Goal: Transaction & Acquisition: Book appointment/travel/reservation

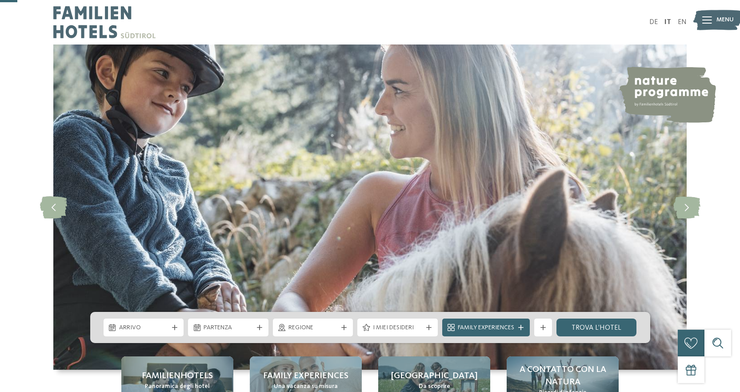
click at [172, 318] on div "Arrivo" at bounding box center [144, 327] width 80 height 18
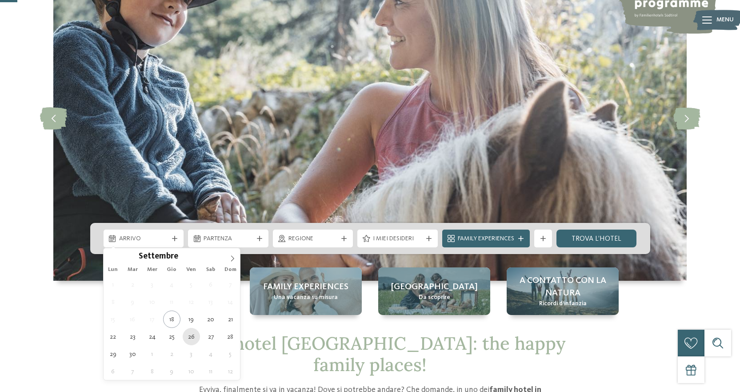
type div "[DATE]"
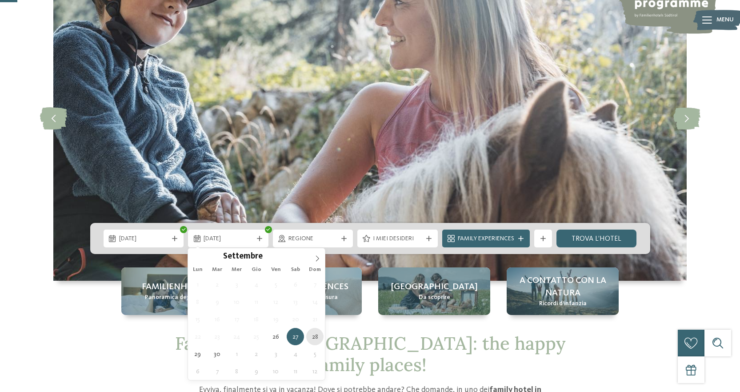
type div "[DATE]"
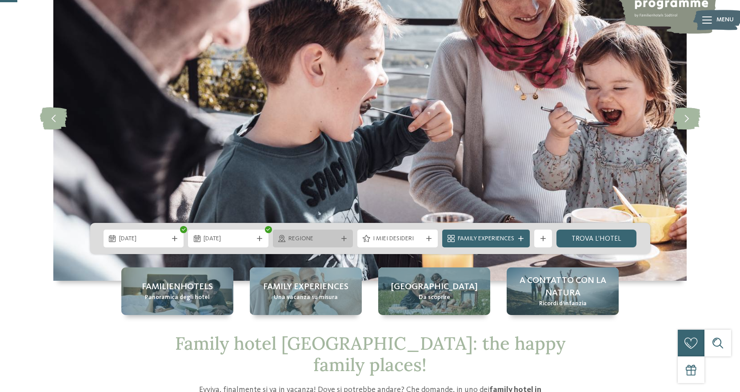
click at [311, 236] on span "Regione" at bounding box center [312, 238] width 49 height 9
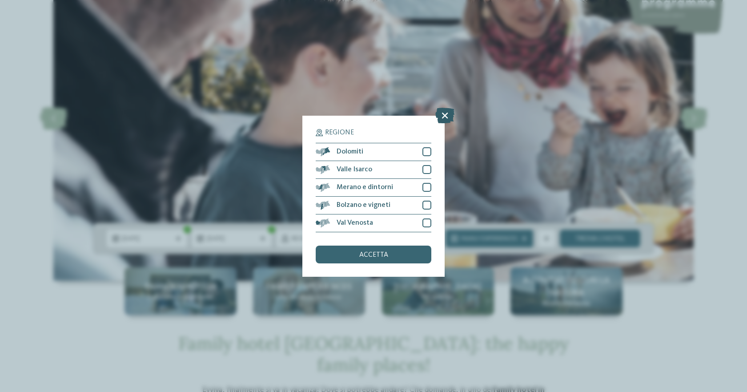
click at [447, 118] on icon at bounding box center [444, 115] width 19 height 16
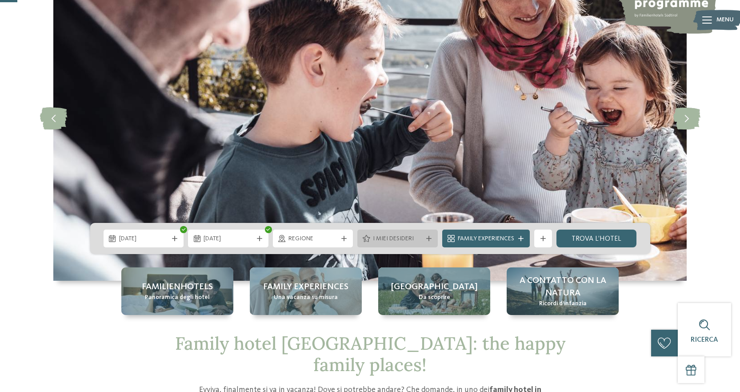
click at [396, 240] on span "I miei desideri" at bounding box center [397, 238] width 49 height 9
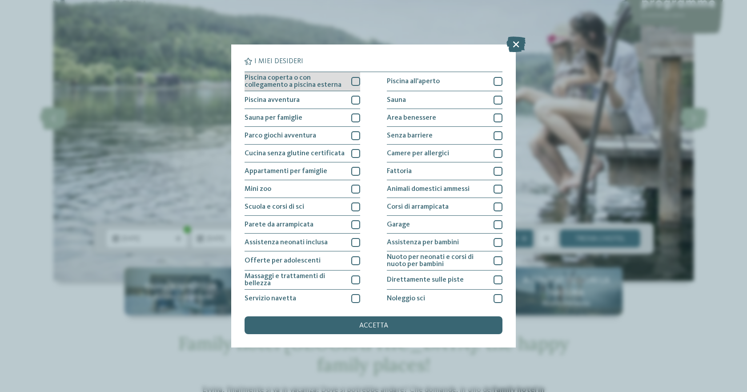
click at [283, 88] on span "Piscina coperta o con collegamento a piscina esterna" at bounding box center [294, 81] width 100 height 14
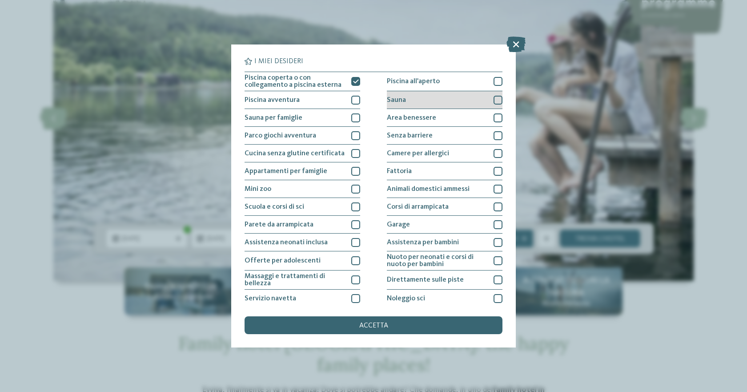
click at [405, 97] on div "Sauna" at bounding box center [445, 100] width 116 height 18
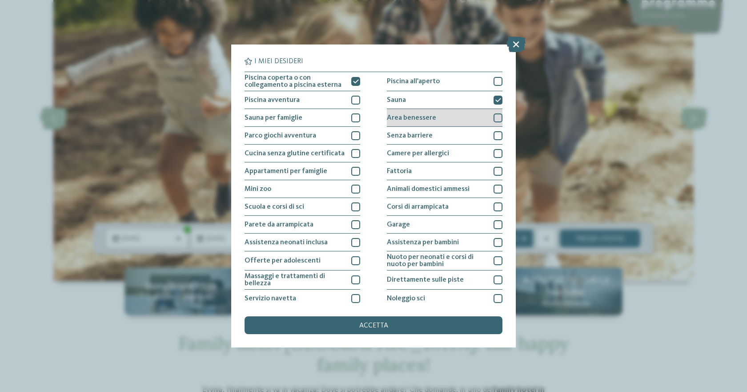
click at [410, 112] on div "Area benessere" at bounding box center [445, 118] width 116 height 18
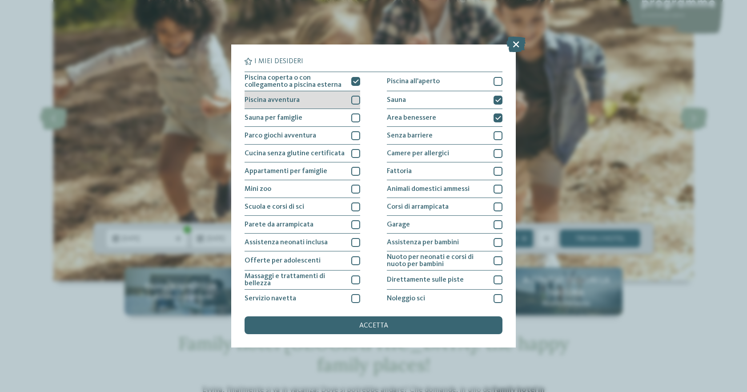
click at [293, 103] on span "Piscina avventura" at bounding box center [271, 99] width 55 height 7
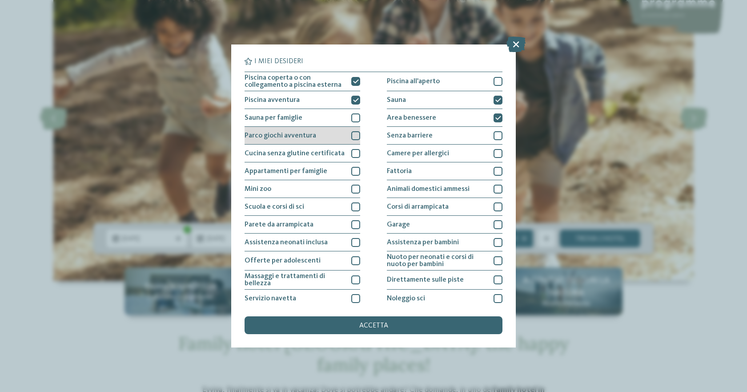
click at [293, 128] on div "Parco giochi avventura" at bounding box center [302, 136] width 116 height 18
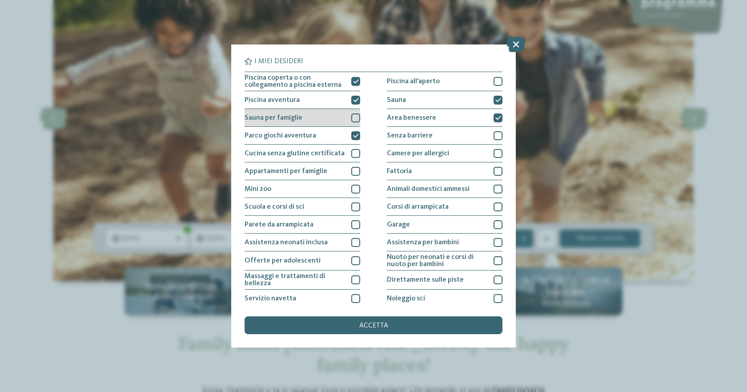
click at [292, 124] on div "Sauna per famiglie" at bounding box center [302, 118] width 116 height 18
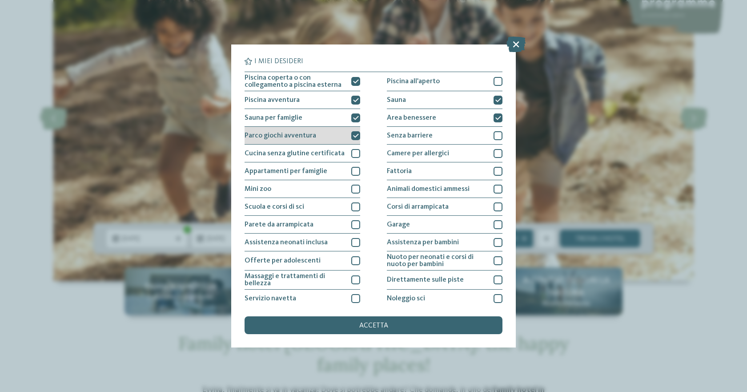
click at [327, 136] on div "Parco giochi avventura" at bounding box center [302, 136] width 116 height 18
click at [326, 131] on div "Parco giochi avventura" at bounding box center [302, 136] width 116 height 18
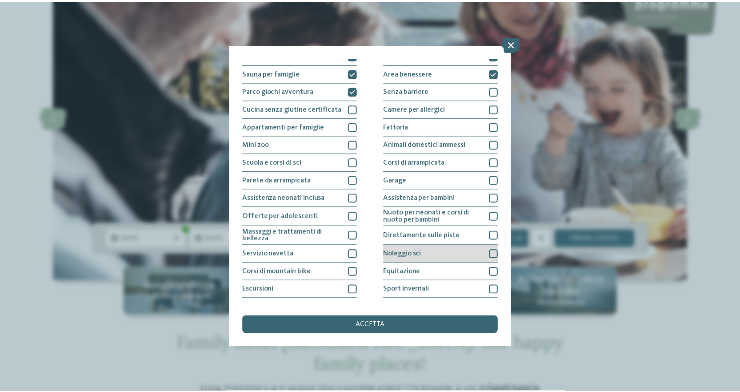
scroll to position [76, 0]
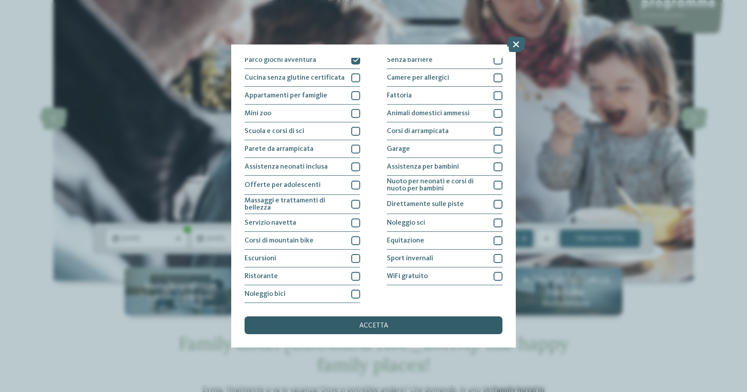
click at [384, 324] on span "accetta" at bounding box center [373, 325] width 29 height 7
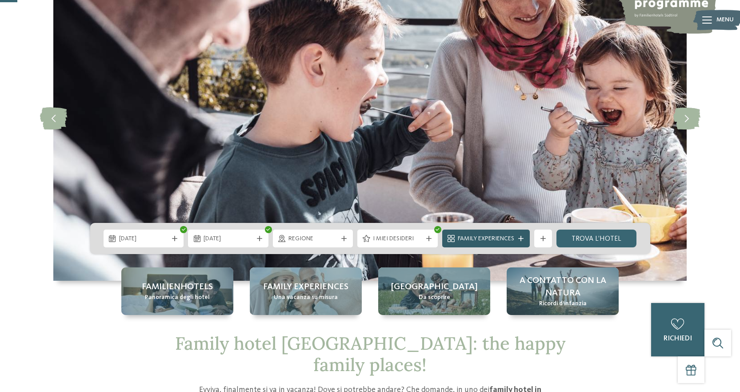
click at [484, 236] on span "Family Experiences" at bounding box center [486, 238] width 56 height 9
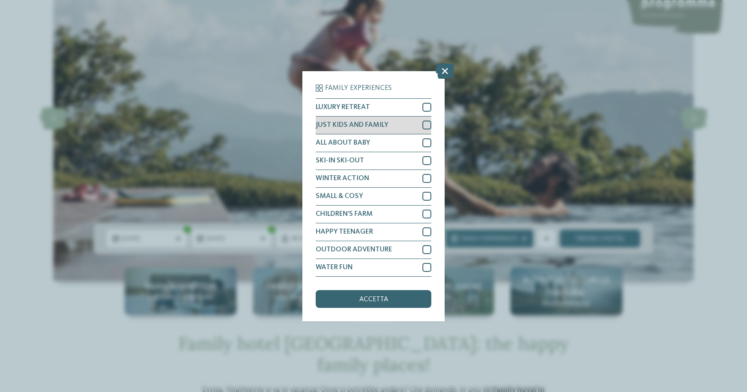
click at [425, 128] on div at bounding box center [426, 124] width 9 height 9
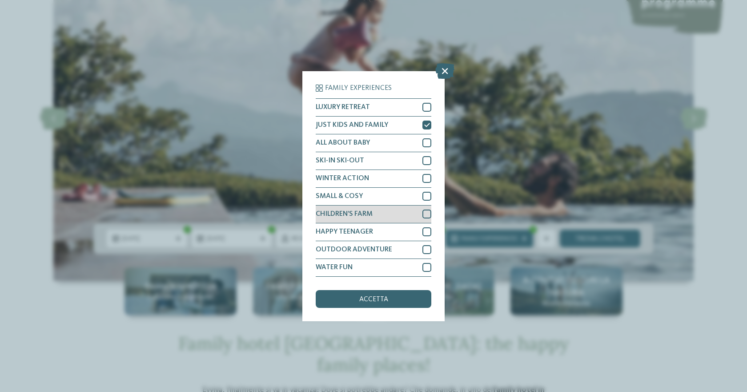
click at [428, 211] on div at bounding box center [426, 213] width 9 height 9
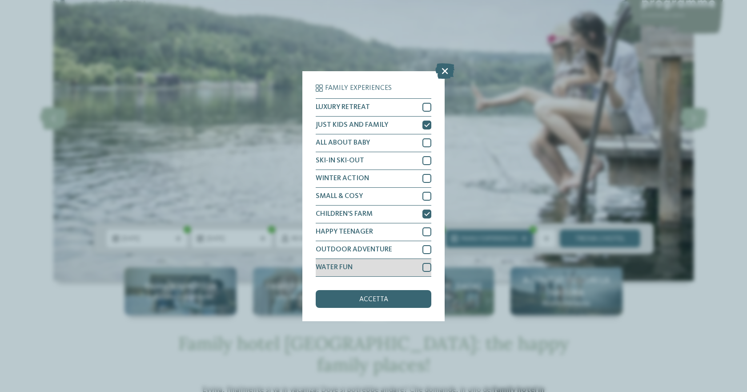
click at [426, 264] on div at bounding box center [426, 267] width 9 height 9
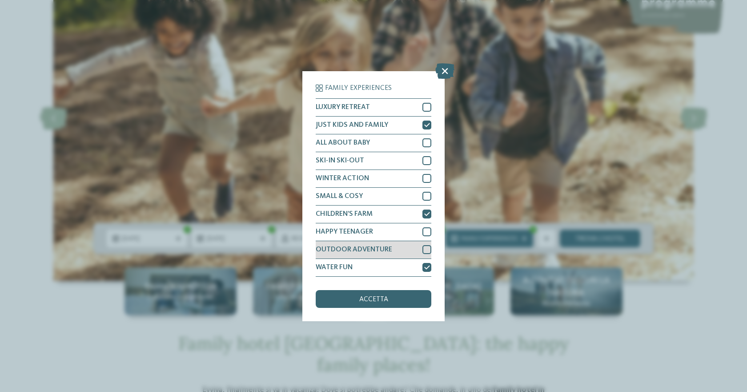
click at [423, 247] on div at bounding box center [426, 249] width 9 height 9
click at [387, 303] on div "accetta" at bounding box center [374, 299] width 116 height 18
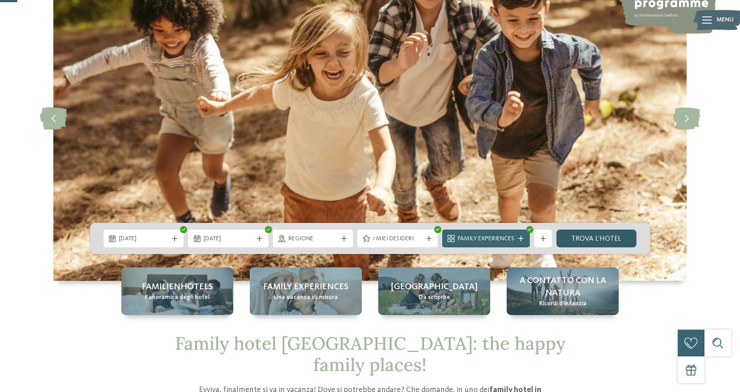
click at [583, 242] on link "trova l’hotel" at bounding box center [596, 238] width 80 height 18
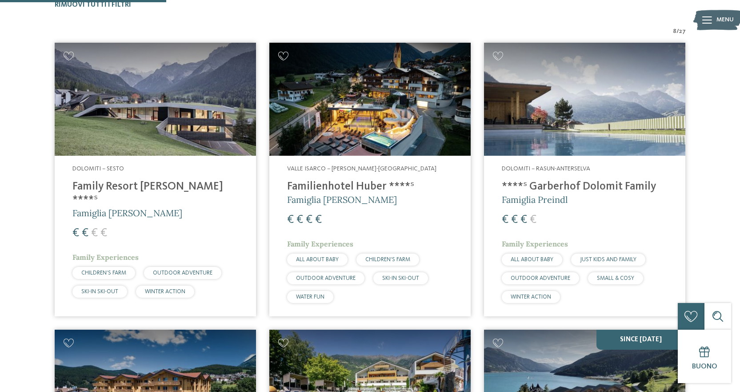
scroll to position [238, 0]
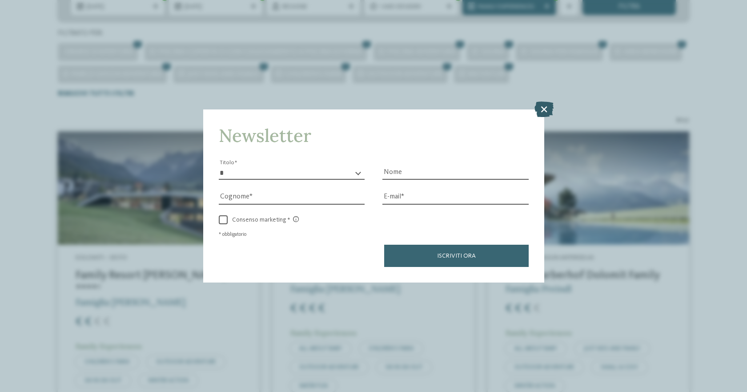
click at [550, 110] on icon at bounding box center [543, 109] width 19 height 16
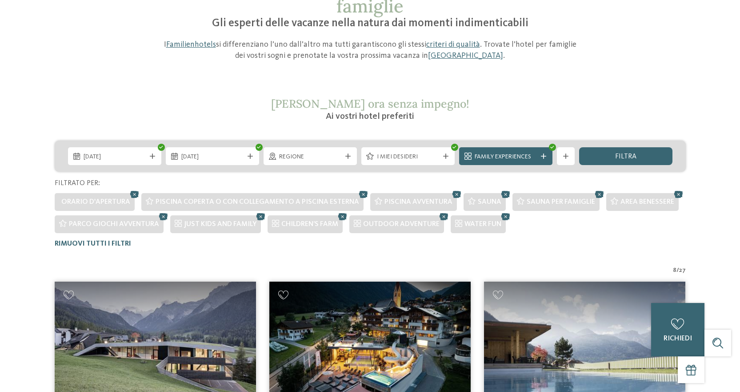
scroll to position [0, 0]
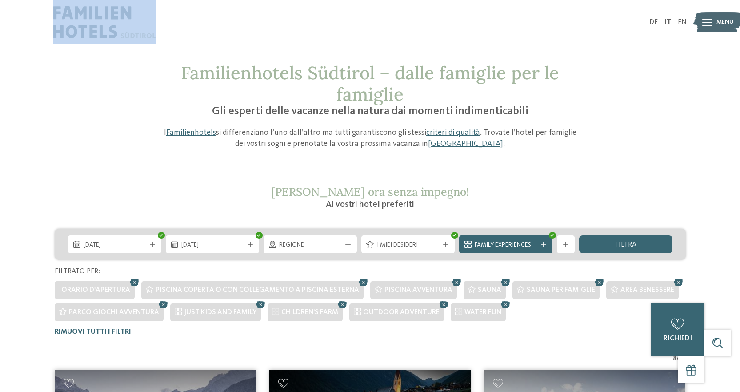
drag, startPoint x: 47, startPoint y: 7, endPoint x: 202, endPoint y: 37, distance: 158.4
click at [202, 37] on div "DE IT EN" at bounding box center [370, 22] width 740 height 44
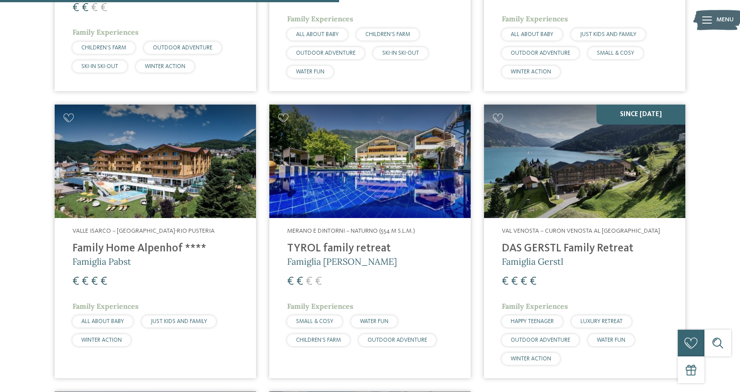
scroll to position [622, 0]
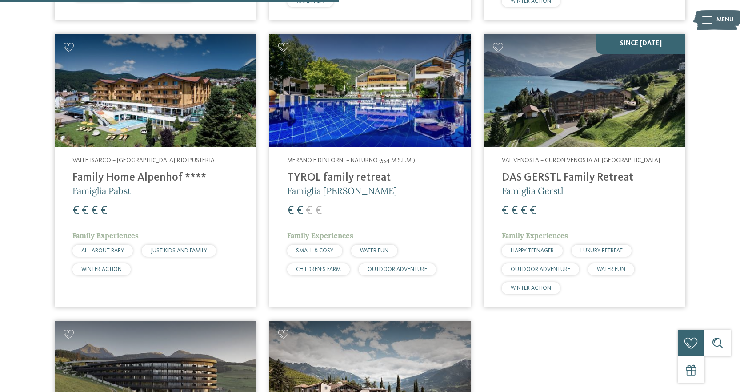
click at [171, 79] on img at bounding box center [155, 90] width 201 height 113
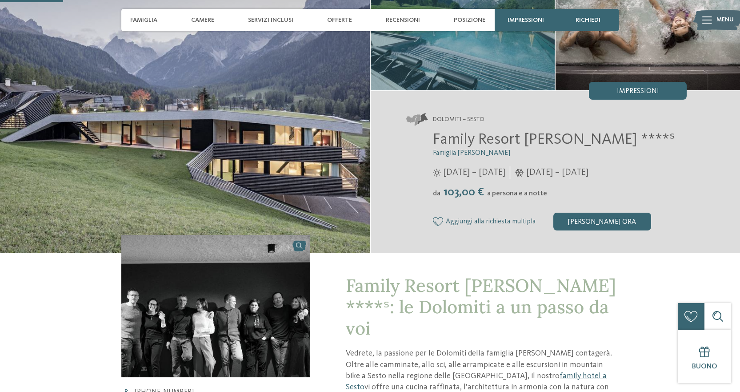
scroll to position [89, 0]
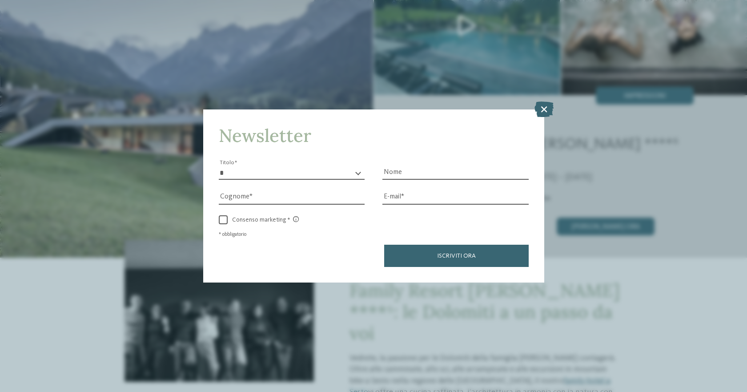
click at [593, 304] on div "Newsletter * ****** ******* ******** ****** Titolo Nome Cognome Fax" at bounding box center [373, 196] width 747 height 392
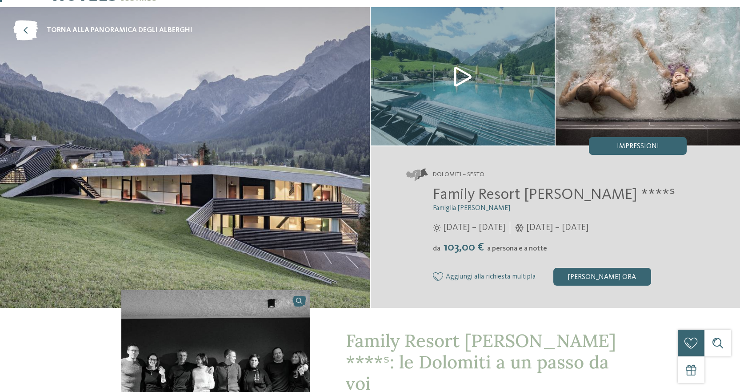
scroll to position [0, 0]
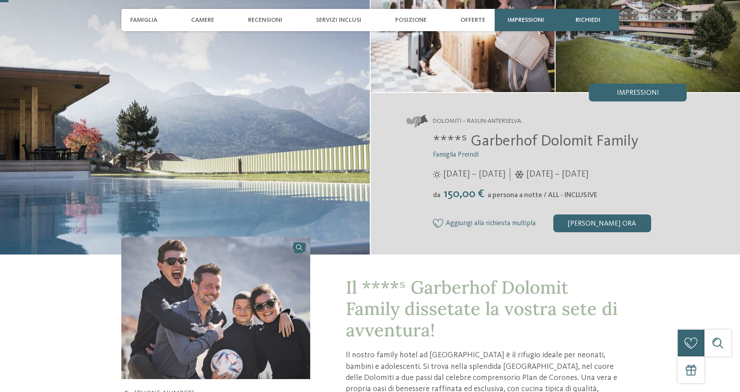
scroll to position [222, 0]
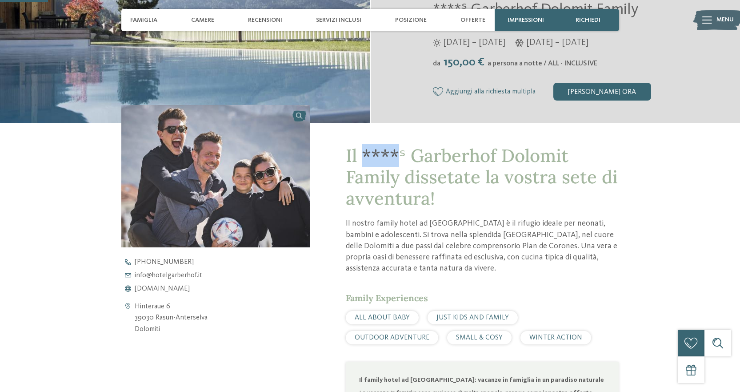
drag, startPoint x: 365, startPoint y: 154, endPoint x: 395, endPoint y: 158, distance: 29.6
click at [395, 158] on span "Il ****ˢ Garberhof Dolomit Family dissetate la vostra sete di avventura!" at bounding box center [482, 176] width 272 height 65
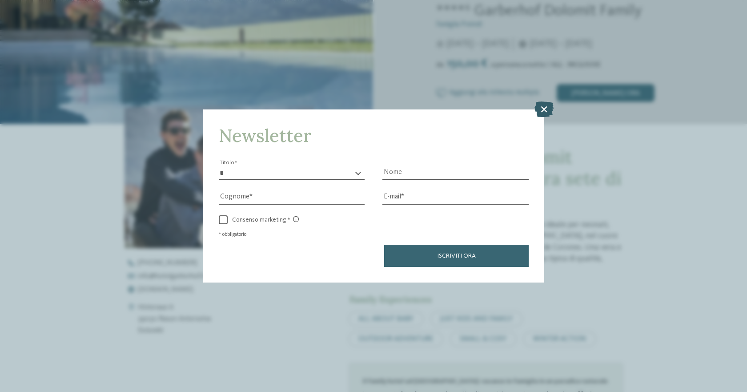
click at [540, 108] on icon at bounding box center [543, 109] width 19 height 16
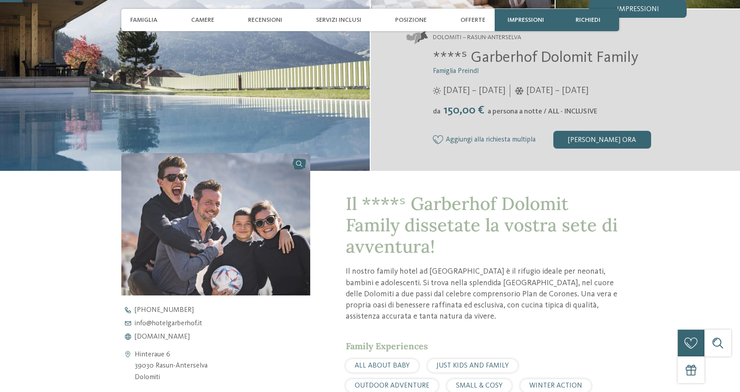
scroll to position [178, 0]
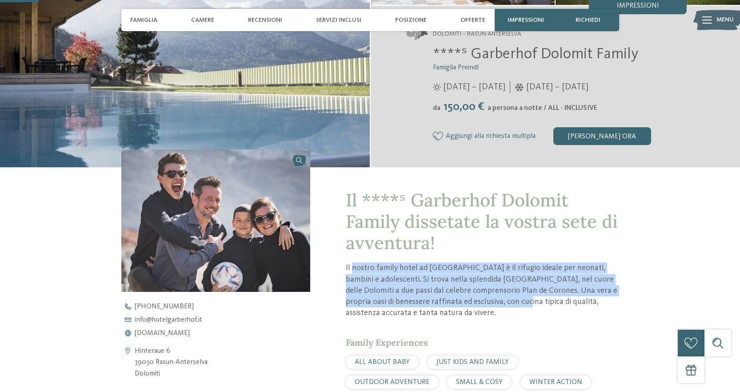
drag, startPoint x: 352, startPoint y: 264, endPoint x: 494, endPoint y: 304, distance: 147.2
click at [494, 304] on p "Il nostro family hotel ad Anterselva è il rifugio ideale per neonati, bambini e…" at bounding box center [482, 290] width 273 height 56
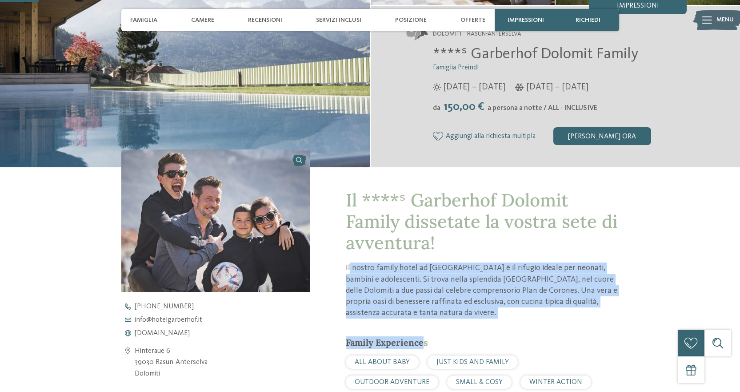
drag, startPoint x: 426, startPoint y: 321, endPoint x: 351, endPoint y: 261, distance: 96.1
click at [399, 272] on p "Il nostro family hotel ad Anterselva è il rifugio ideale per neonati, bambini e…" at bounding box center [482, 290] width 273 height 56
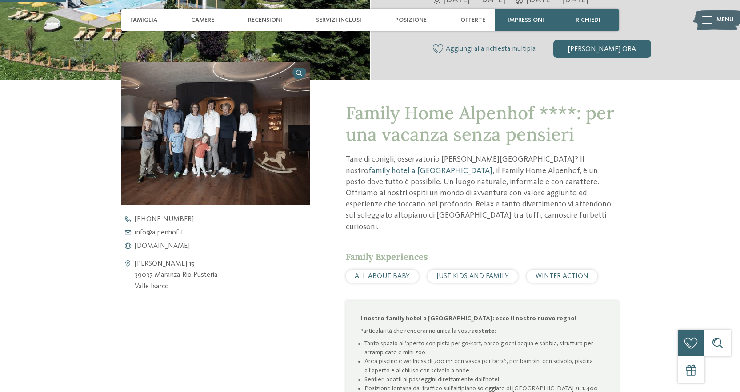
scroll to position [267, 0]
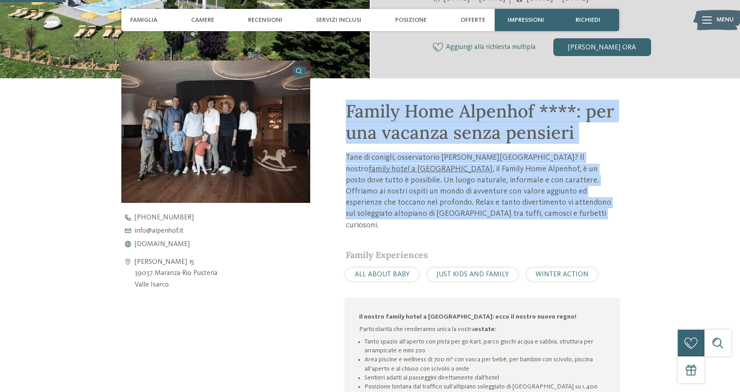
drag, startPoint x: 421, startPoint y: 218, endPoint x: 337, endPoint y: 113, distance: 134.4
click at [337, 113] on div "Family Home Alpenhof ****: per una vacanza senza pensieri Tane di conigli, osse…" at bounding box center [464, 314] width 308 height 472
drag, startPoint x: 338, startPoint y: 104, endPoint x: 458, endPoint y: 234, distance: 177.4
click at [458, 234] on div "Family Home Alpenhof ****: per una vacanza senza pensieri Tane di conigli, osse…" at bounding box center [464, 314] width 308 height 472
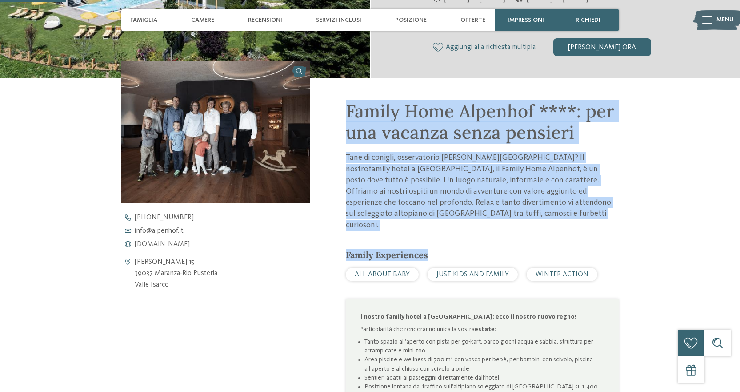
click at [428, 216] on p "Tane di conigli, osservatorio [PERSON_NAME][GEOGRAPHIC_DATA]? Il nostro family …" at bounding box center [482, 191] width 273 height 78
click at [418, 217] on p "Tane di conigli, osservatorio [PERSON_NAME][GEOGRAPHIC_DATA]? Il nostro family …" at bounding box center [482, 191] width 273 height 78
drag, startPoint x: 429, startPoint y: 217, endPoint x: 339, endPoint y: 117, distance: 134.7
click at [339, 117] on div "Family Home Alpenhof ****: per una vacanza senza pensieri Tane di conigli, osse…" at bounding box center [464, 314] width 308 height 472
click at [339, 116] on div "Family Home Alpenhof ****: per una vacanza senza pensieri Tane di conigli, osse…" at bounding box center [464, 314] width 308 height 472
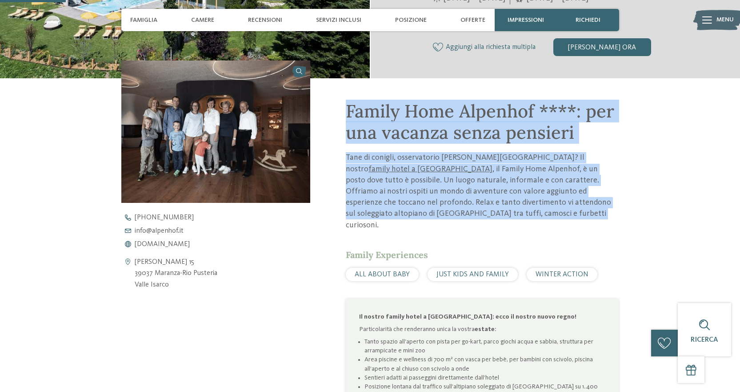
click at [338, 108] on div "Family Home Alpenhof ****: per una vacanza senza pensieri Tane di conigli, osse…" at bounding box center [464, 314] width 308 height 472
drag, startPoint x: 337, startPoint y: 107, endPoint x: 429, endPoint y: 214, distance: 140.9
click at [429, 214] on div "Family Home Alpenhof ****: per una vacanza senza pensieri Tane di conigli, osse…" at bounding box center [464, 314] width 308 height 472
click at [429, 214] on p "Tane di conigli, osservatorio [PERSON_NAME][GEOGRAPHIC_DATA]? Il nostro family …" at bounding box center [482, 191] width 273 height 78
drag, startPoint x: 429, startPoint y: 216, endPoint x: 343, endPoint y: 102, distance: 143.0
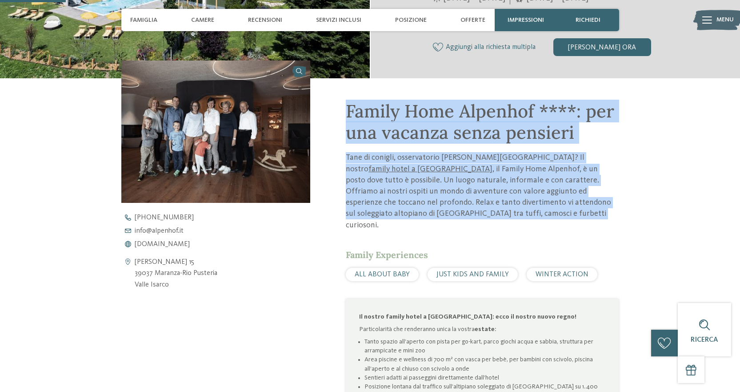
click at [343, 102] on div "Family Home Alpenhof ****: per una vacanza senza pensieri Tane di conigli, osse…" at bounding box center [464, 314] width 308 height 472
click at [334, 98] on div "Family Home Alpenhof ****: per una vacanza senza pensieri Tane di conigli, osse…" at bounding box center [464, 314] width 308 height 472
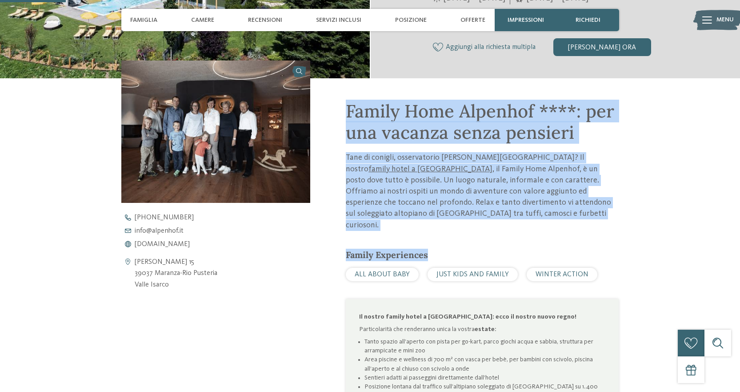
drag, startPoint x: 330, startPoint y: 96, endPoint x: 432, endPoint y: 238, distance: 174.5
click at [432, 238] on div "Family Home Alpenhof ****: per una vacanza senza pensieri Tane di conigli, osse…" at bounding box center [464, 314] width 308 height 472
click at [418, 209] on p "Tane di conigli, osservatorio [PERSON_NAME][GEOGRAPHIC_DATA]? Il nostro family …" at bounding box center [482, 191] width 273 height 78
drag, startPoint x: 413, startPoint y: 222, endPoint x: 332, endPoint y: 105, distance: 142.6
click at [332, 105] on div "Family Home Alpenhof ****: per una vacanza senza pensieri Tane di conigli, osse…" at bounding box center [464, 314] width 308 height 472
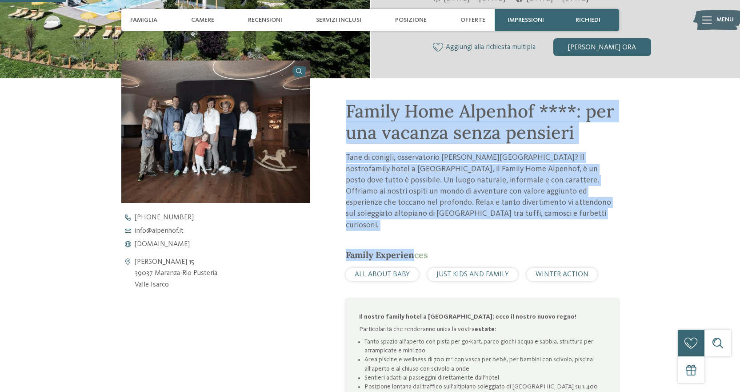
click at [332, 105] on div "Family Home Alpenhof ****: per una vacanza senza pensieri Tane di conigli, osse…" at bounding box center [464, 314] width 308 height 472
drag, startPoint x: 331, startPoint y: 101, endPoint x: 447, endPoint y: 218, distance: 164.7
click at [447, 218] on div "Family Home Alpenhof ****: per una vacanza senza pensieri Tane di conigli, osse…" at bounding box center [464, 314] width 308 height 472
click at [447, 218] on p "Tane di conigli, osservatorio [PERSON_NAME][GEOGRAPHIC_DATA]? Il nostro family …" at bounding box center [482, 191] width 273 height 78
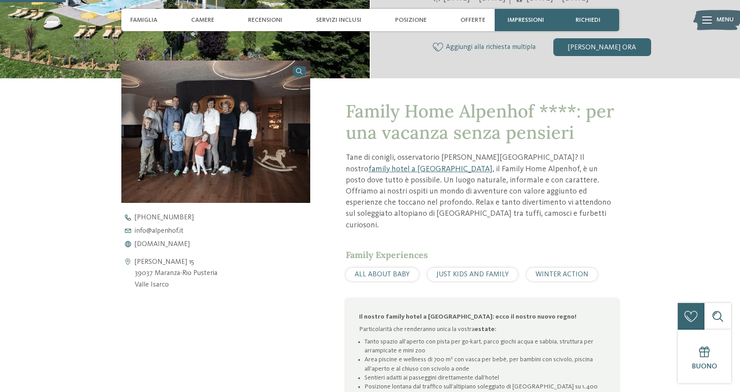
click at [449, 219] on p "Tane di conigli, osservatorio [PERSON_NAME][GEOGRAPHIC_DATA]? Il nostro family …" at bounding box center [482, 191] width 273 height 78
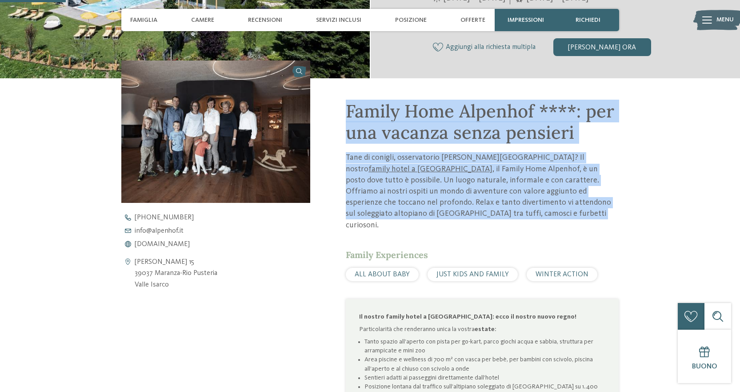
drag, startPoint x: 495, startPoint y: 216, endPoint x: 336, endPoint y: 103, distance: 194.7
click at [336, 103] on div "Family Home Alpenhof ****: per una vacanza senza pensieri Tane di conigli, osse…" at bounding box center [464, 314] width 308 height 472
click at [326, 96] on div "Family Home Alpenhof ****: per una vacanza senza pensieri Tane di conigli, osse…" at bounding box center [464, 314] width 308 height 472
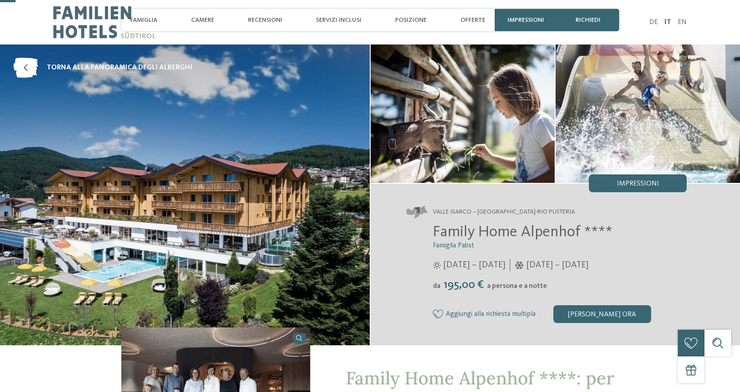
scroll to position [178, 0]
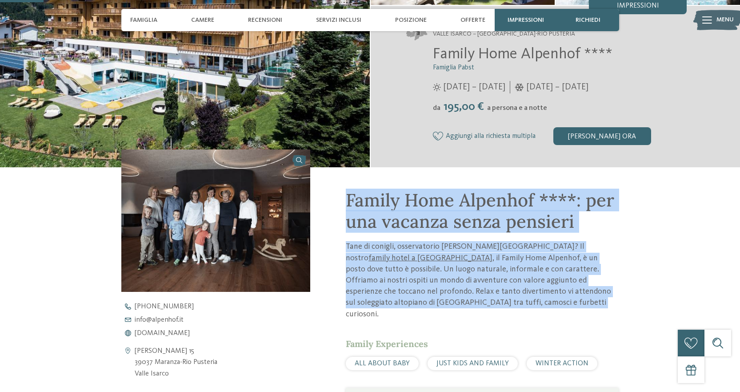
drag, startPoint x: 336, startPoint y: 200, endPoint x: 621, endPoint y: 304, distance: 303.4
drag, startPoint x: 621, startPoint y: 304, endPoint x: 603, endPoint y: 309, distance: 18.9
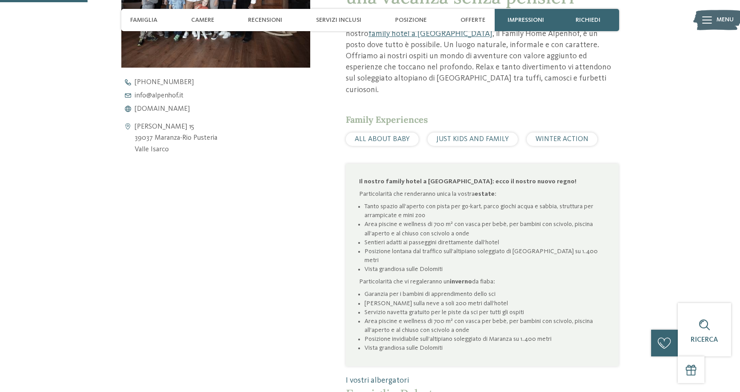
scroll to position [444, 0]
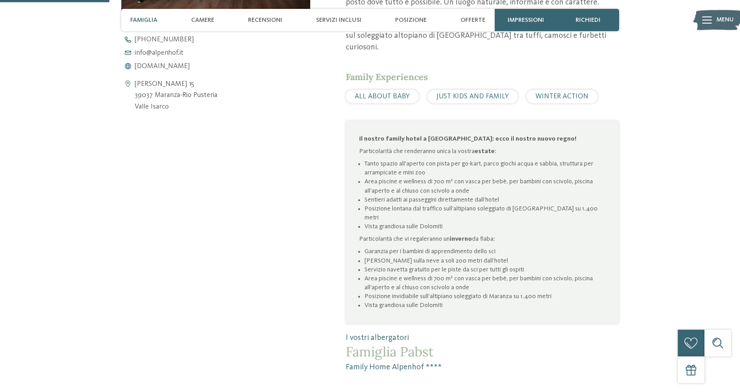
click at [477, 93] on span "JUST KIDS AND FAMILY" at bounding box center [472, 96] width 72 height 7
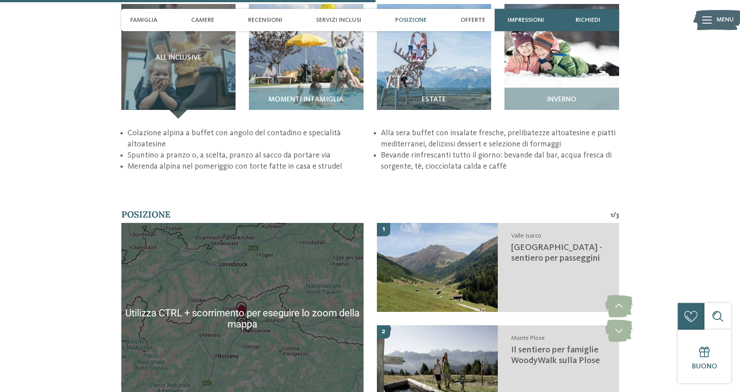
scroll to position [1555, 0]
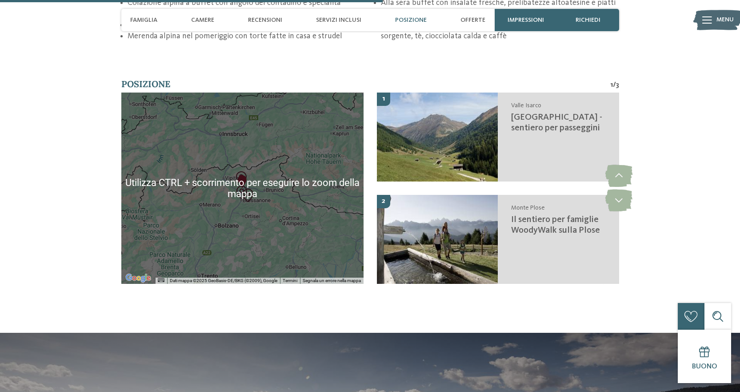
click at [248, 212] on div at bounding box center [242, 187] width 242 height 191
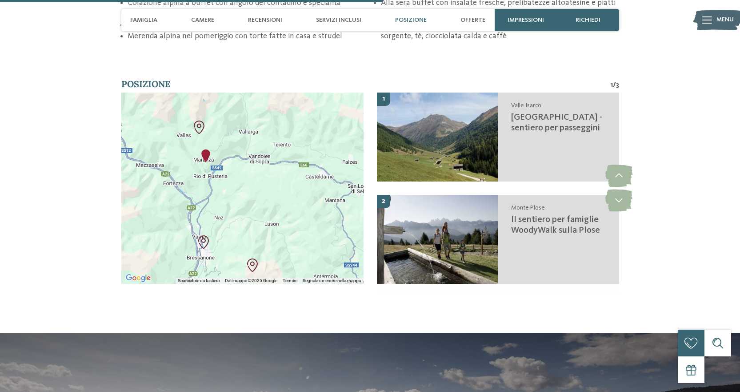
drag, startPoint x: 240, startPoint y: 146, endPoint x: 184, endPoint y: 199, distance: 77.3
click at [184, 199] on div at bounding box center [242, 187] width 242 height 191
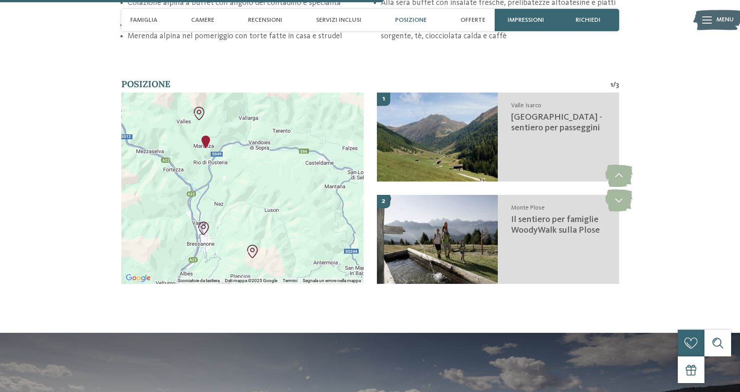
click at [236, 159] on div at bounding box center [242, 187] width 242 height 191
click at [252, 244] on img "Il sentiero per famiglie WoodyWalk sulla Plose" at bounding box center [252, 250] width 13 height 13
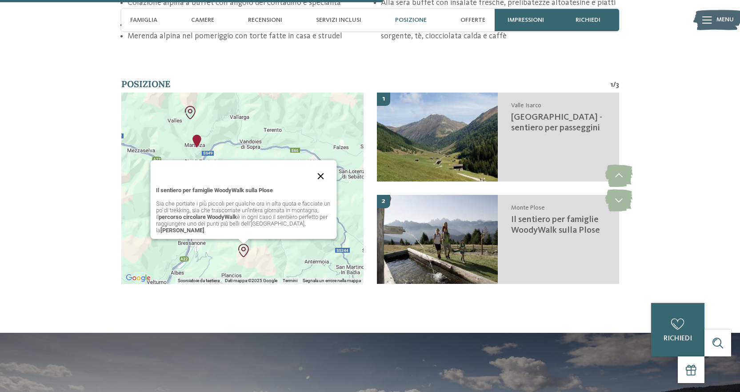
click at [322, 165] on button "Chiudi" at bounding box center [320, 175] width 21 height 21
